Goal: Transaction & Acquisition: Obtain resource

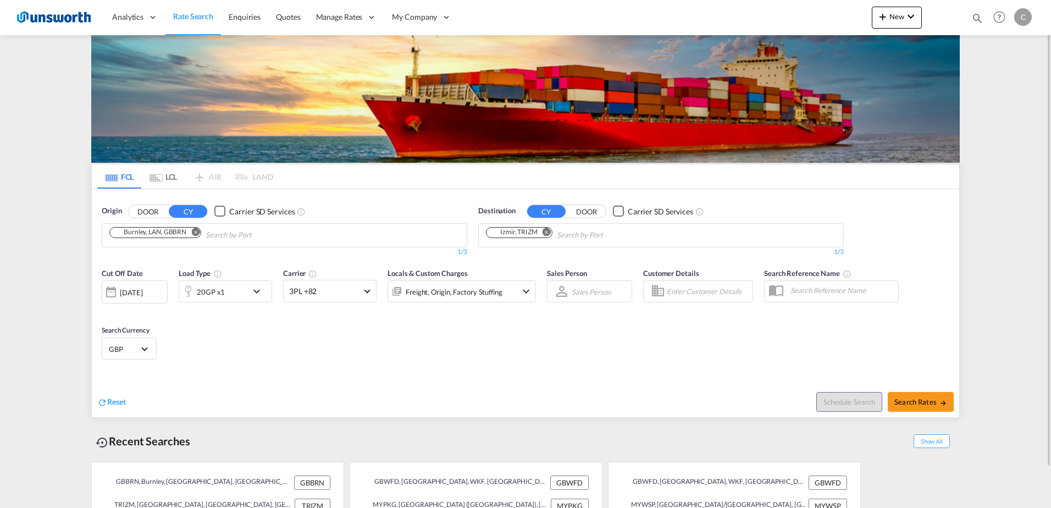
click at [280, 240] on input "Chips input." at bounding box center [258, 235] width 104 height 18
click at [197, 230] on md-icon "Remove" at bounding box center [195, 232] width 8 height 8
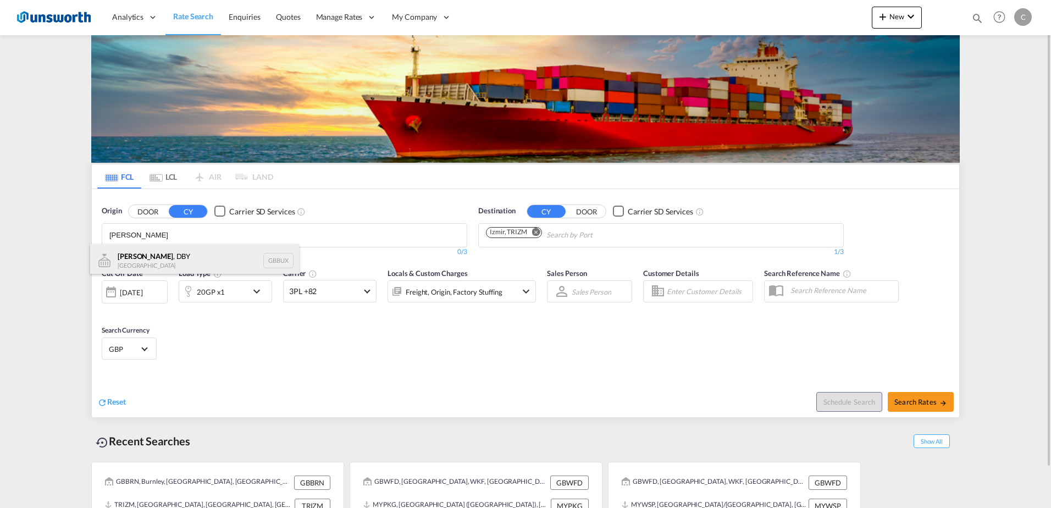
type input "[PERSON_NAME]"
click at [164, 256] on div "[PERSON_NAME] , DBY [GEOGRAPHIC_DATA] GBBUX" at bounding box center [194, 260] width 209 height 33
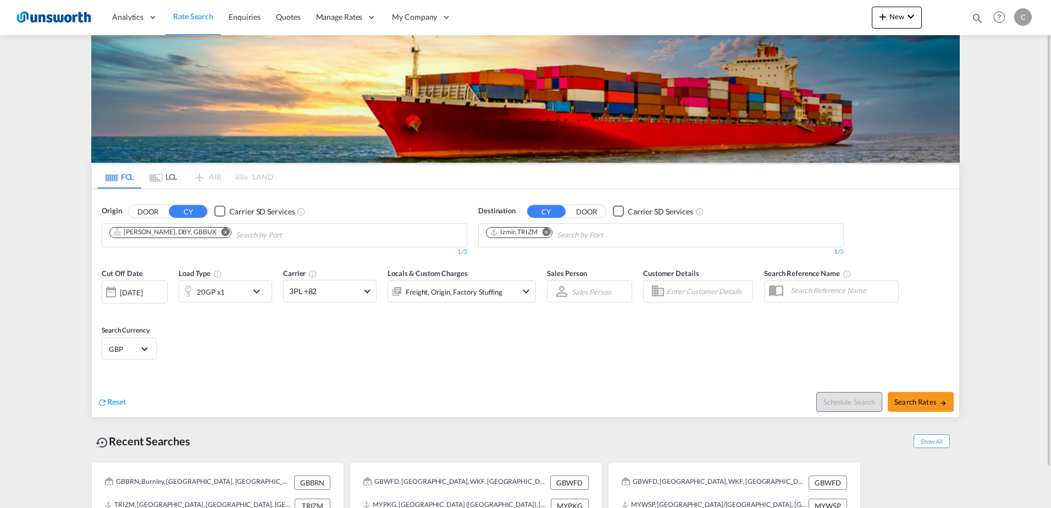
click at [217, 212] on div "Checkbox No Ink" at bounding box center [219, 211] width 11 height 11
click at [545, 233] on md-icon "Remove" at bounding box center [547, 232] width 8 height 8
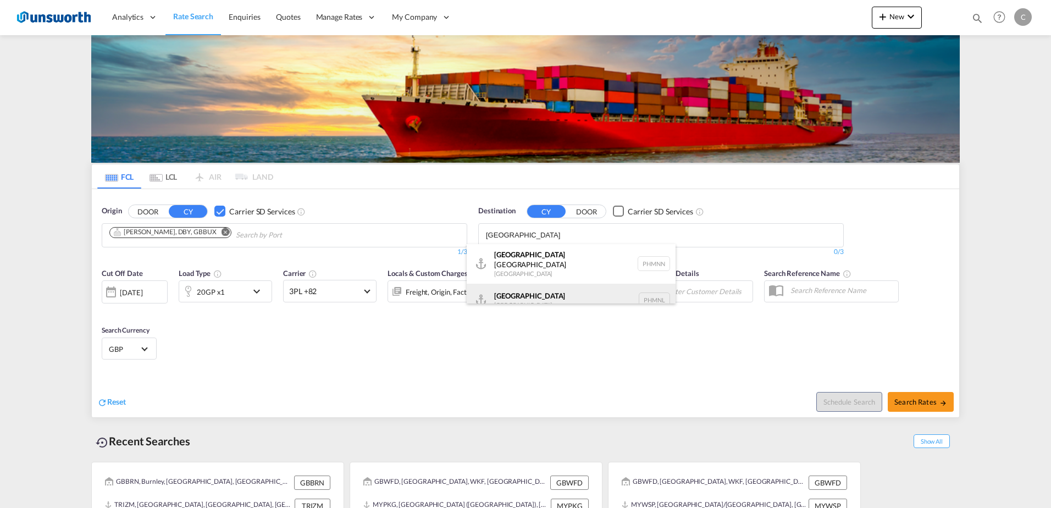
type input "[GEOGRAPHIC_DATA]"
click at [544, 285] on div "[GEOGRAPHIC_DATA] [GEOGRAPHIC_DATA] PHMNL" at bounding box center [571, 300] width 209 height 33
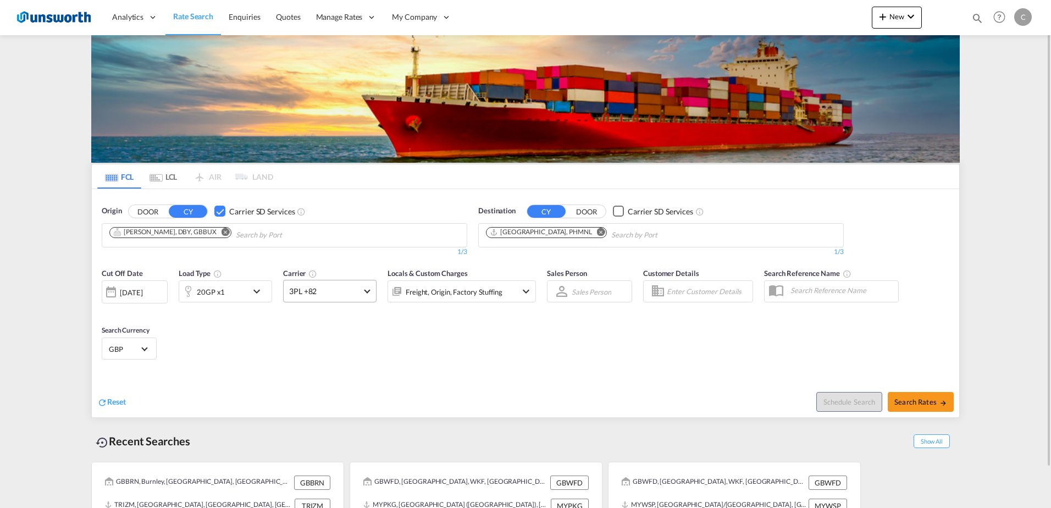
click at [367, 289] on span at bounding box center [367, 290] width 6 height 6
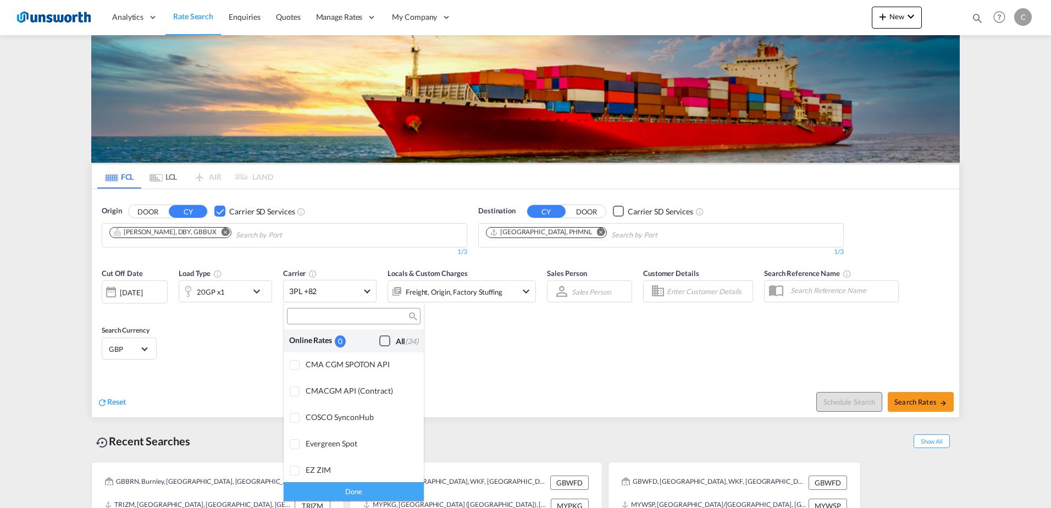
click at [380, 339] on div "Checkbox No Ink" at bounding box center [384, 340] width 11 height 11
click at [373, 486] on div "Done" at bounding box center [354, 491] width 140 height 19
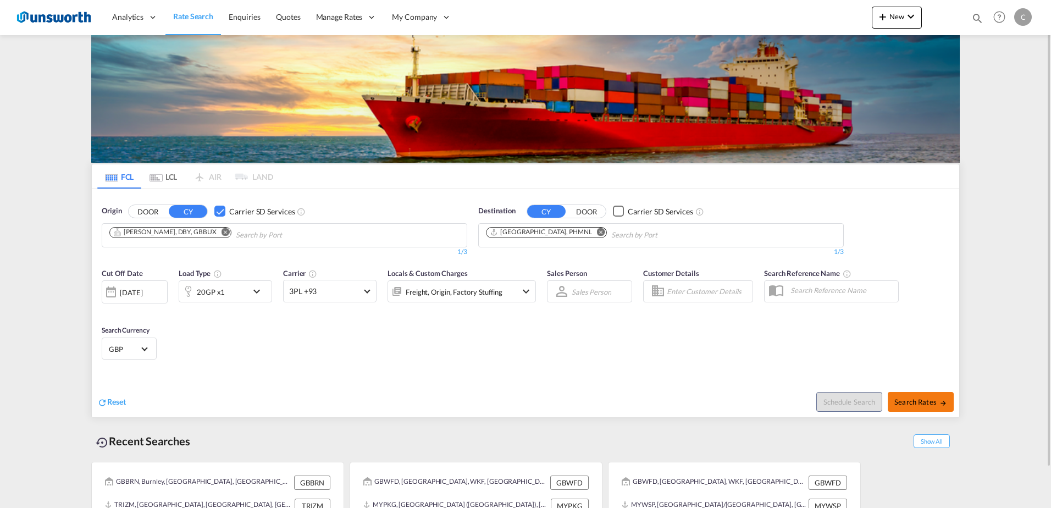
click at [924, 408] on button "Search Rates" at bounding box center [921, 402] width 66 height 20
type input "GBBUX to PHMNL / [DATE]"
